Goal: Feedback & Contribution: Leave review/rating

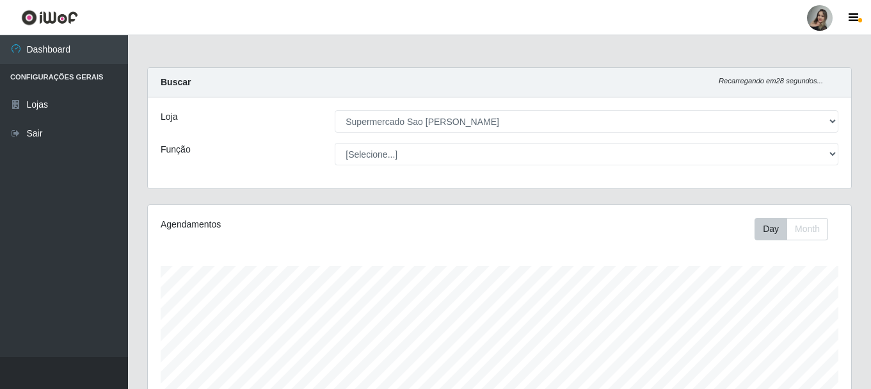
select select "383"
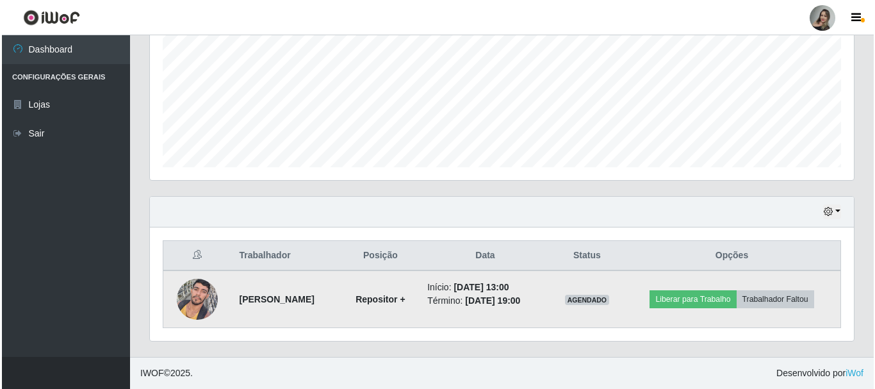
scroll to position [266, 704]
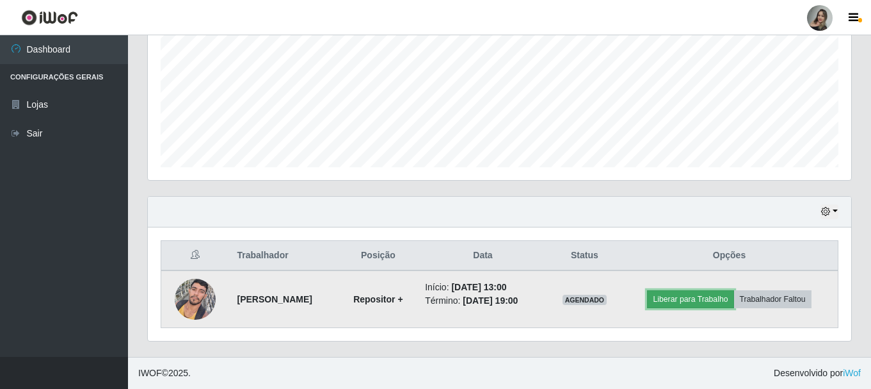
click at [725, 300] on button "Liberar para Trabalho" at bounding box center [690, 299] width 86 height 18
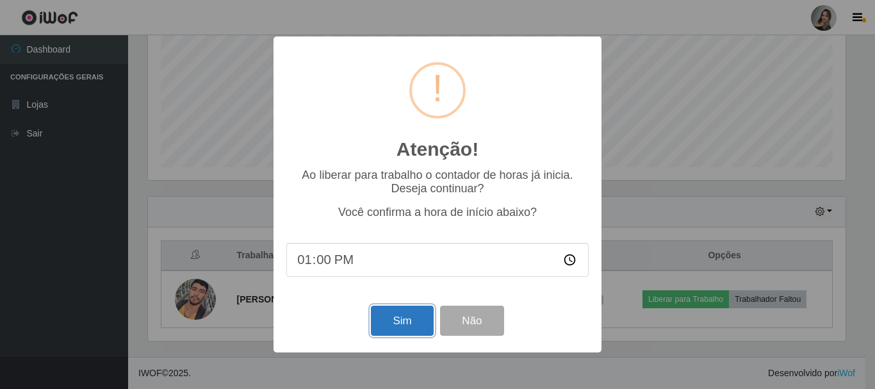
click at [394, 324] on button "Sim" at bounding box center [402, 320] width 62 height 30
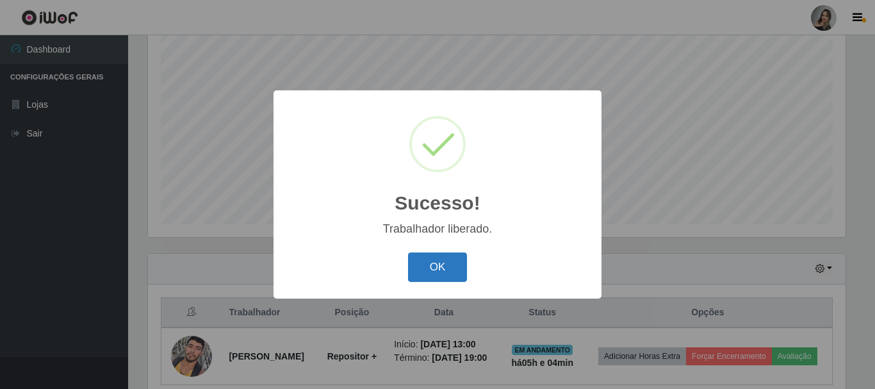
click at [435, 277] on button "OK" at bounding box center [438, 267] width 60 height 30
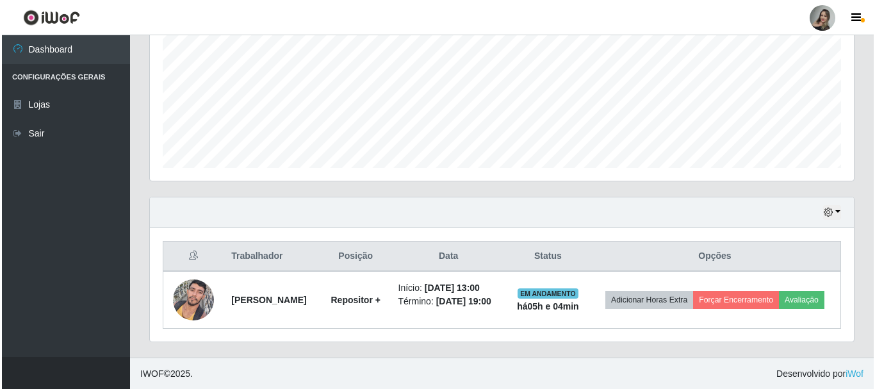
scroll to position [300, 0]
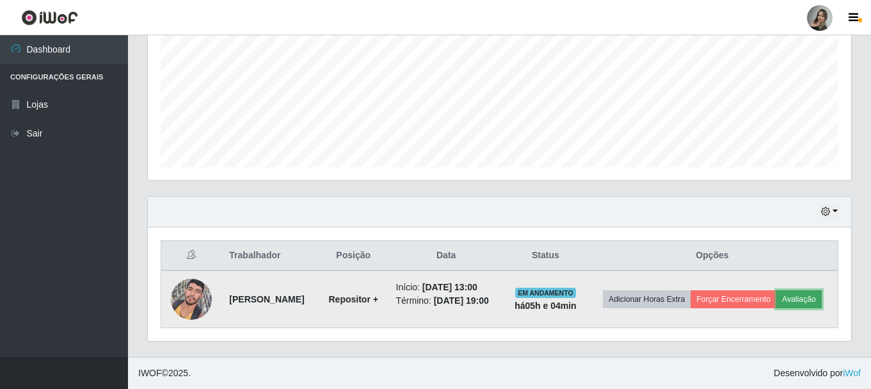
click at [777, 304] on button "Avaliação" at bounding box center [799, 299] width 45 height 18
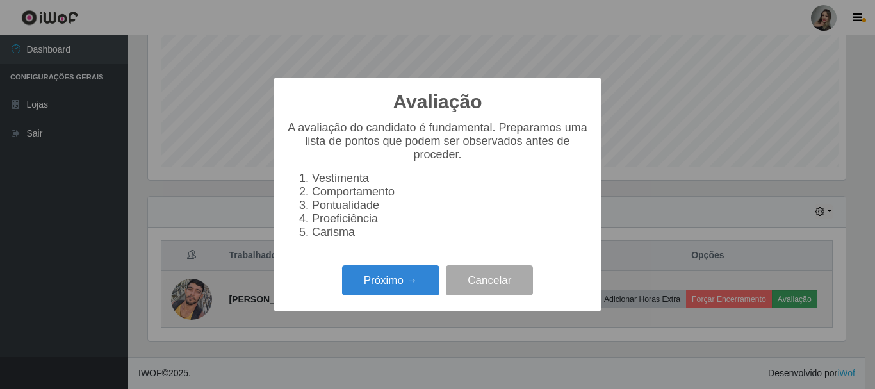
scroll to position [266, 697]
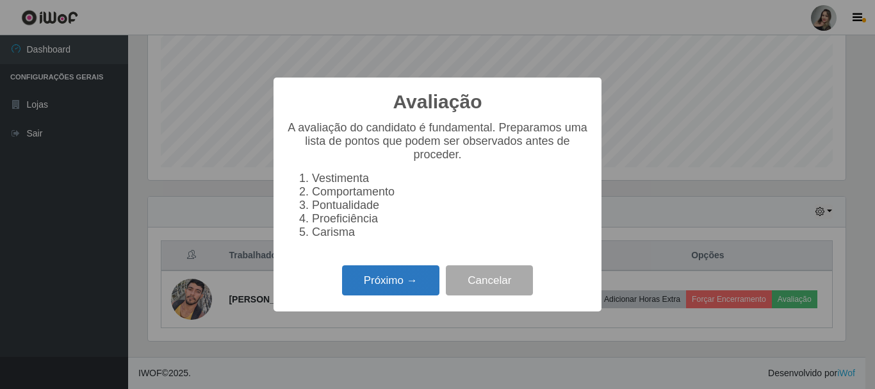
click at [405, 281] on button "Próximo →" at bounding box center [390, 280] width 97 height 30
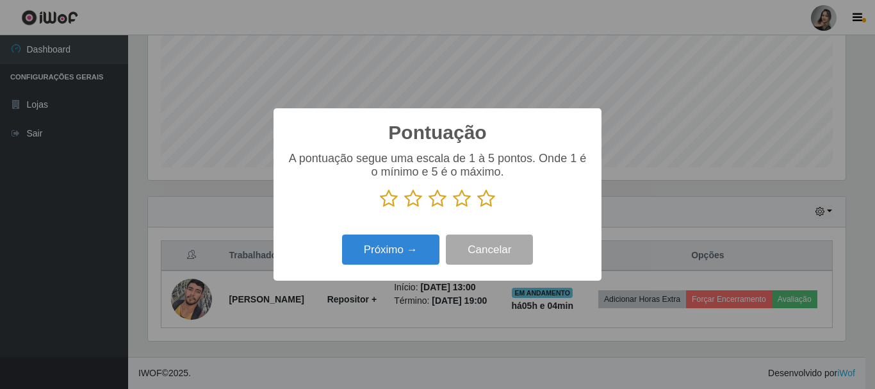
click at [414, 197] on icon at bounding box center [413, 198] width 18 height 19
click at [404, 208] on input "radio" at bounding box center [404, 208] width 0 height 0
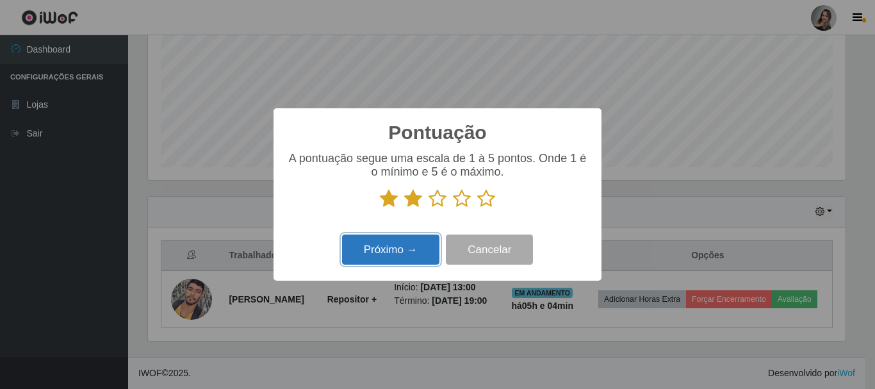
click at [408, 252] on button "Próximo →" at bounding box center [390, 249] width 97 height 30
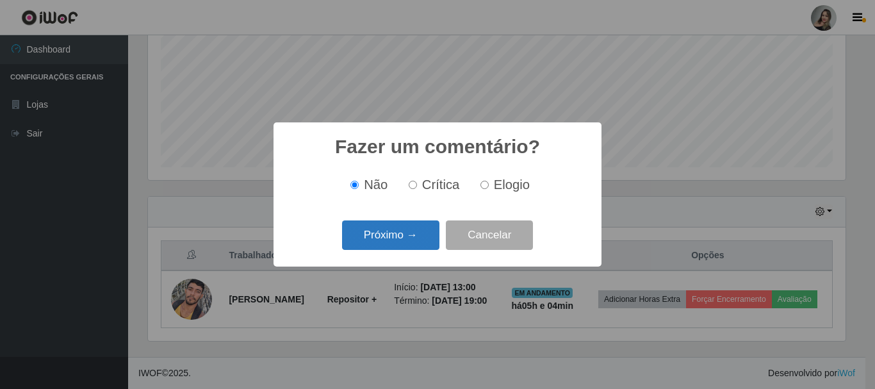
click at [416, 239] on button "Próximo →" at bounding box center [390, 235] width 97 height 30
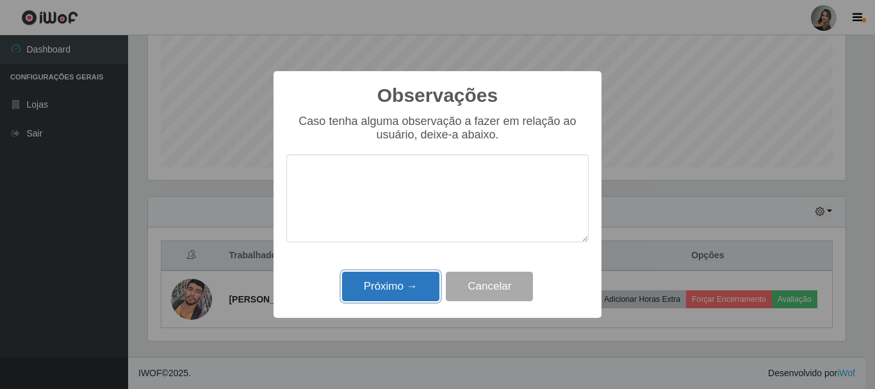
click at [410, 286] on button "Próximo →" at bounding box center [390, 286] width 97 height 30
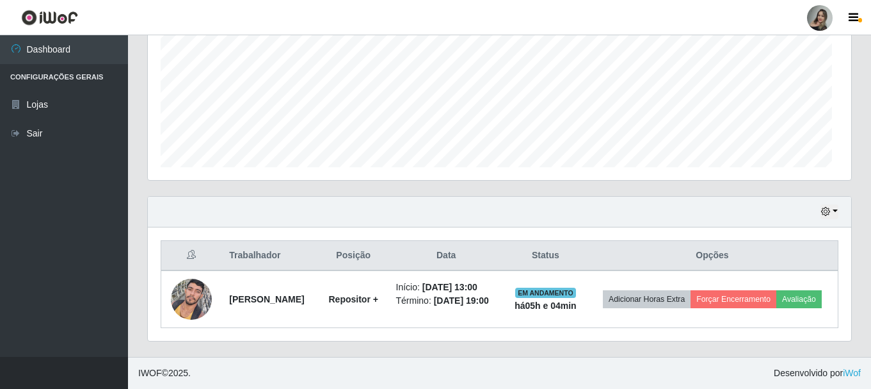
scroll to position [266, 704]
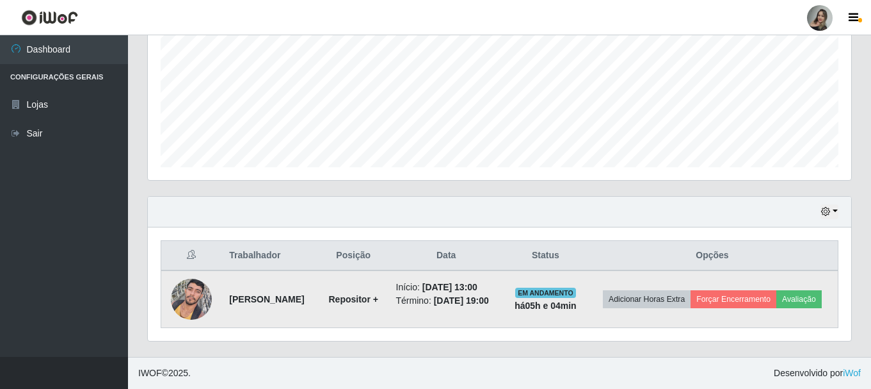
click at [662, 316] on td "Adicionar Horas Extra Forçar Encerramento Avaliação" at bounding box center [713, 299] width 252 height 58
click at [792, 306] on td "Adicionar Horas Extra Forçar Encerramento Avaliação" at bounding box center [713, 299] width 252 height 58
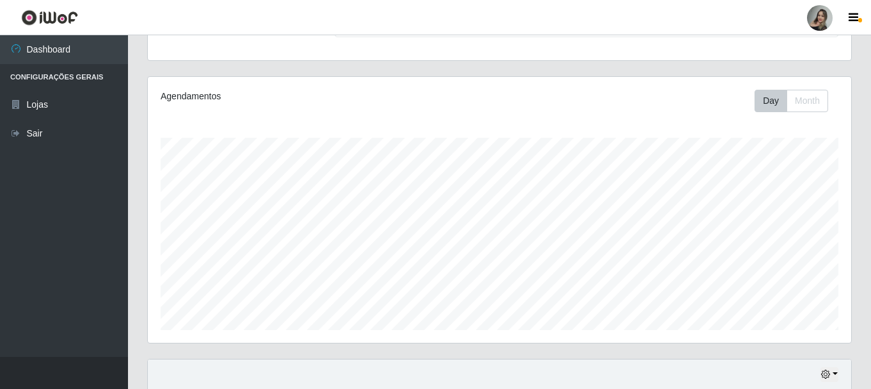
scroll to position [291, 0]
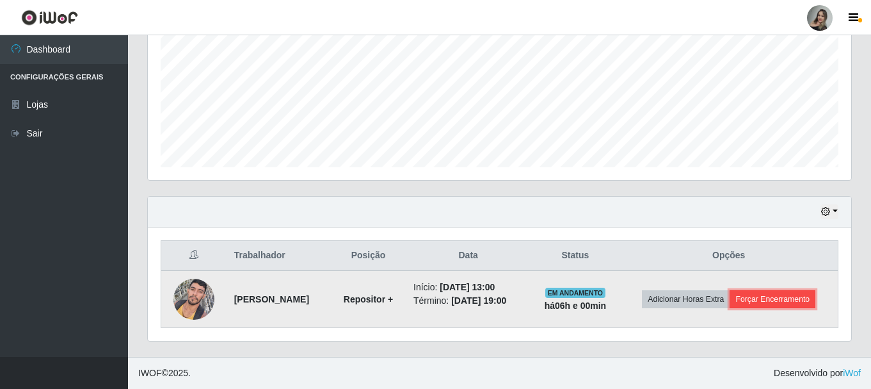
click at [773, 300] on button "Forçar Encerramento" at bounding box center [773, 299] width 86 height 18
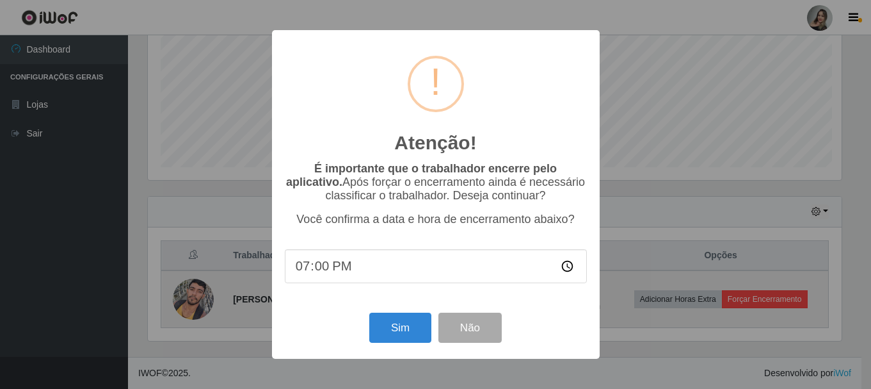
scroll to position [266, 697]
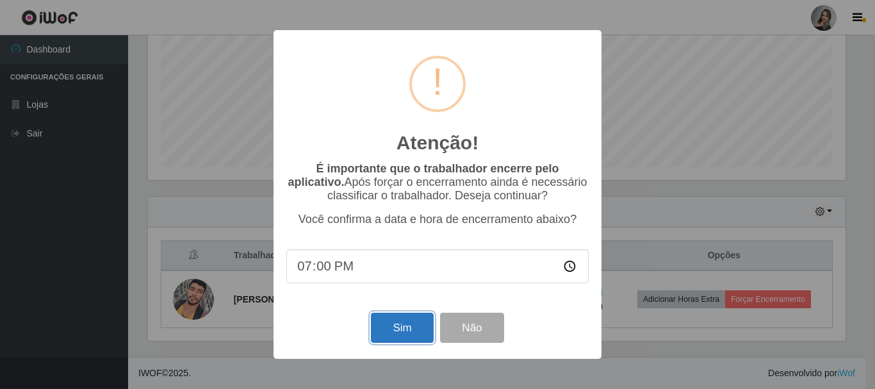
click at [406, 334] on button "Sim" at bounding box center [402, 327] width 62 height 30
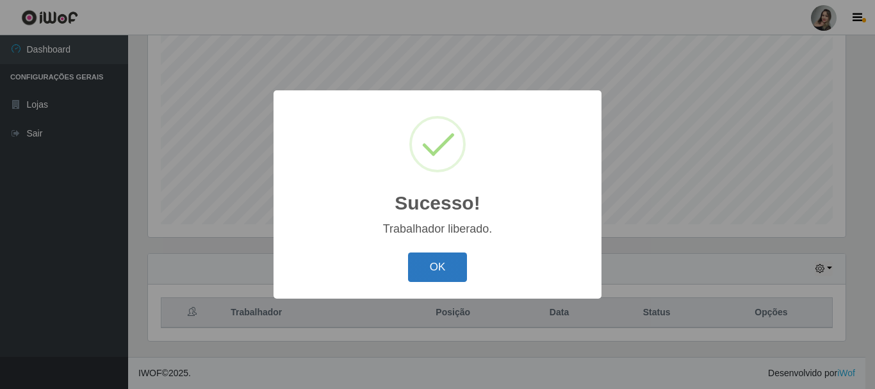
click at [423, 270] on button "OK" at bounding box center [438, 267] width 60 height 30
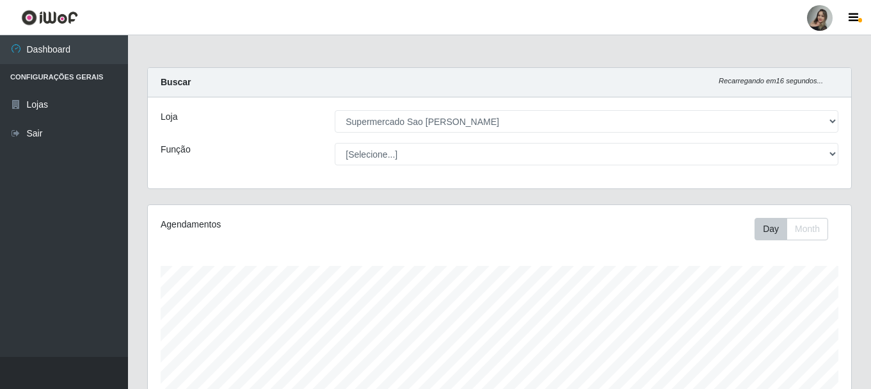
scroll to position [234, 0]
